Goal: Information Seeking & Learning: Learn about a topic

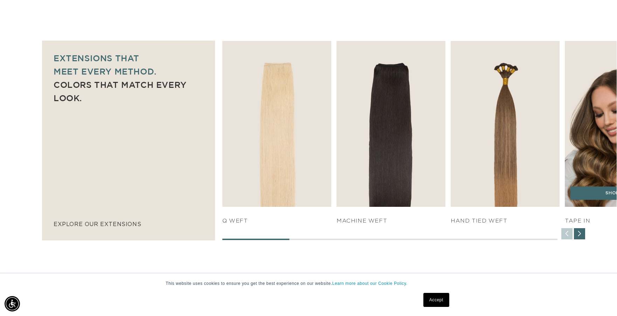
scroll to position [451, 0]
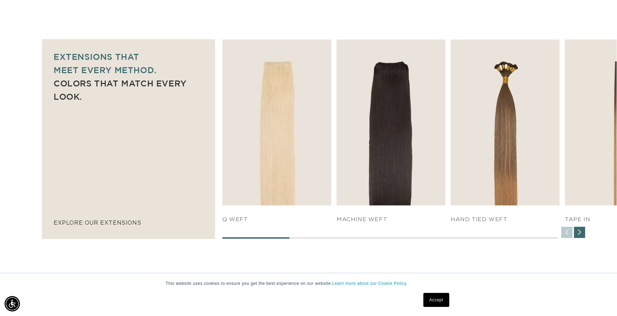
click at [581, 233] on div "Next slide" at bounding box center [579, 232] width 11 height 11
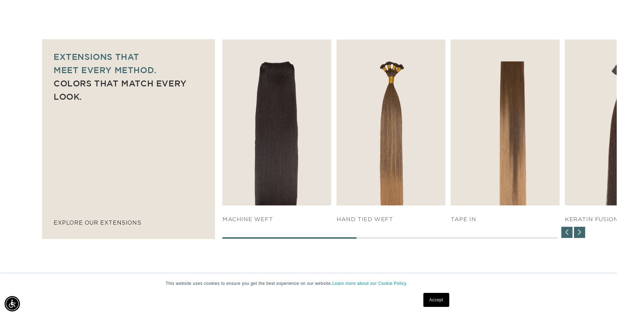
scroll to position [0, 567]
click at [580, 232] on div "Next slide" at bounding box center [579, 232] width 11 height 11
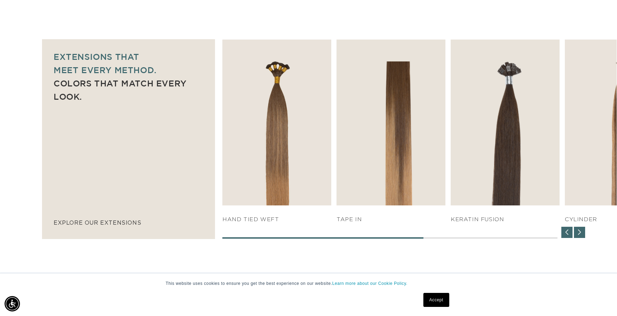
scroll to position [0, 1135]
click at [582, 233] on div "Next slide" at bounding box center [579, 232] width 11 height 11
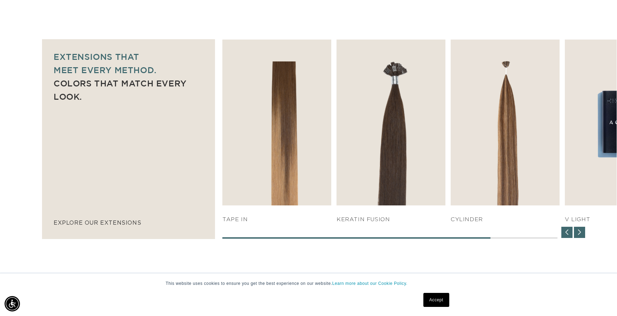
scroll to position [0, 0]
click at [581, 233] on div "Next slide" at bounding box center [579, 232] width 11 height 11
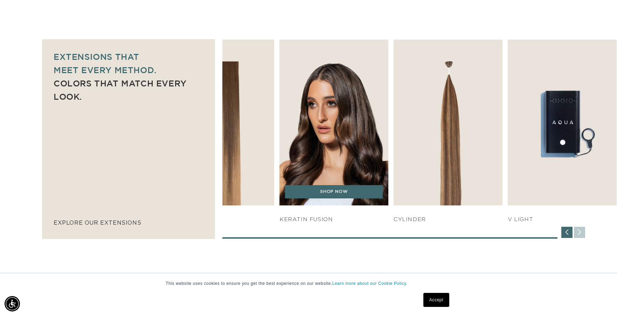
scroll to position [0, 567]
click at [346, 124] on img "5 / 7" at bounding box center [334, 122] width 115 height 174
click at [348, 129] on img "5 / 7" at bounding box center [334, 122] width 115 height 174
click at [333, 195] on link "SHOP NOW" at bounding box center [334, 191] width 98 height 13
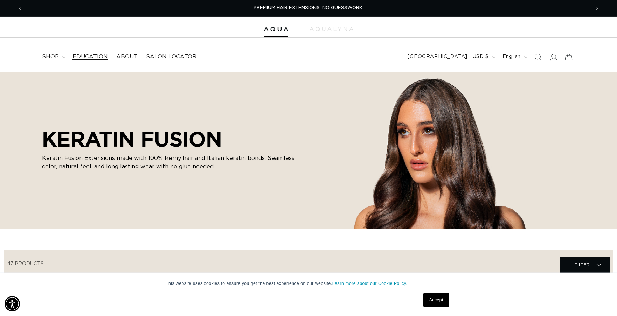
click at [88, 57] on span "Education" at bounding box center [89, 56] width 35 height 7
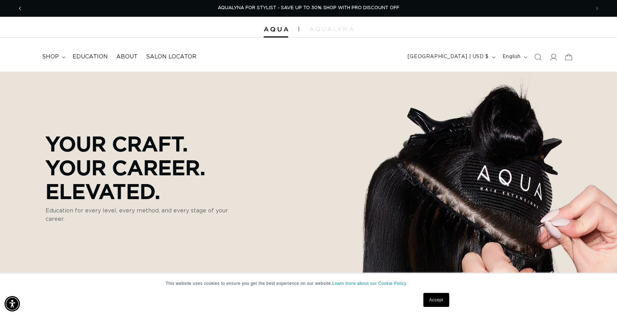
click at [20, 9] on icon "Previous announcement" at bounding box center [20, 9] width 2 height 8
click at [329, 31] on img at bounding box center [332, 29] width 44 height 4
click at [82, 53] on link "Education" at bounding box center [90, 57] width 44 height 16
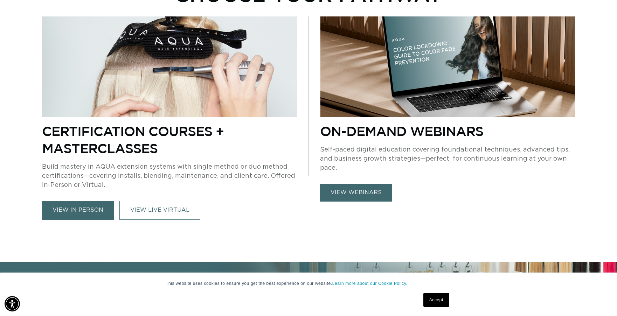
click at [355, 191] on link "view webinars" at bounding box center [356, 193] width 72 height 18
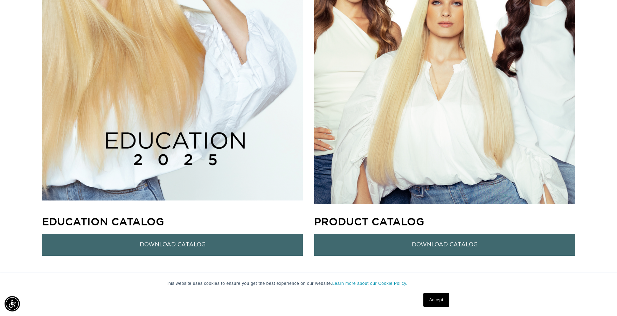
scroll to position [801, 0]
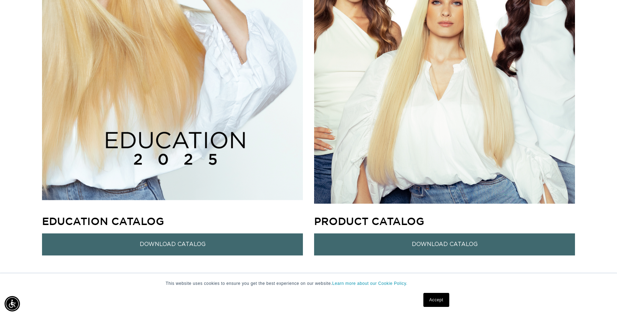
drag, startPoint x: 620, startPoint y: 27, endPoint x: 553, endPoint y: 166, distance: 153.5
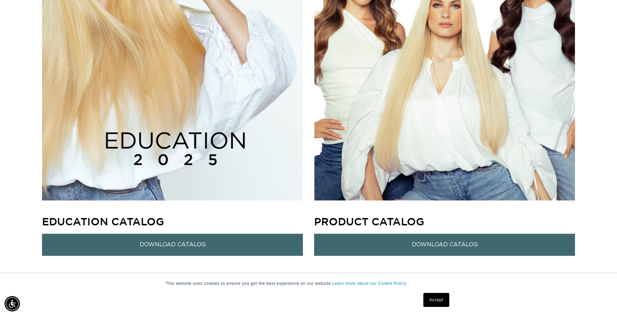
scroll to position [0, 567]
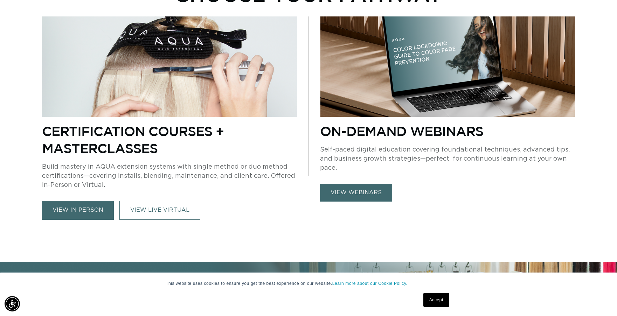
scroll to position [0, 567]
